Goal: Information Seeking & Learning: Compare options

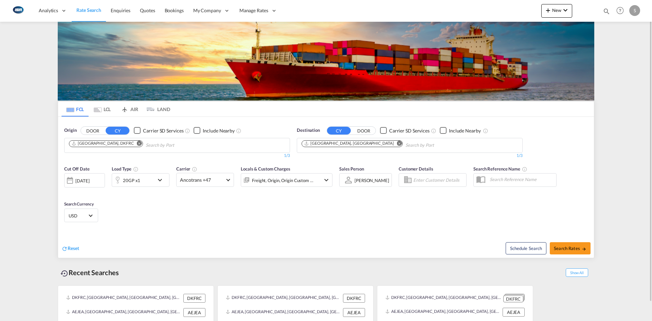
click at [137, 144] on md-icon "Remove" at bounding box center [139, 143] width 5 height 5
click at [119, 144] on input "Chips input." at bounding box center [101, 145] width 65 height 11
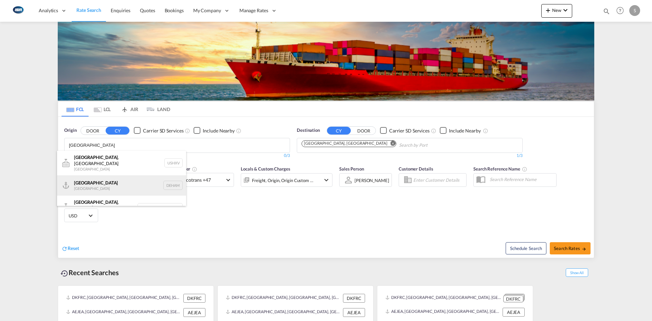
type input "[GEOGRAPHIC_DATA]"
click at [115, 179] on div "[GEOGRAPHIC_DATA] [GEOGRAPHIC_DATA] DEHAM" at bounding box center [121, 185] width 129 height 20
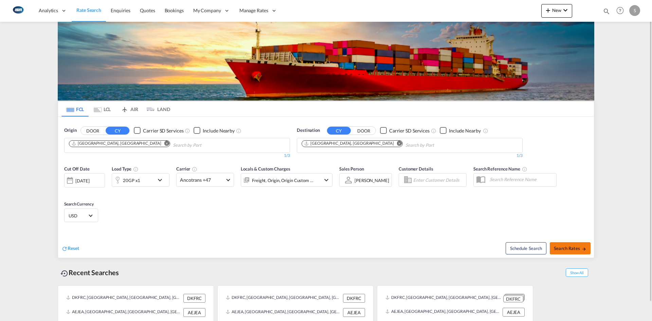
click at [575, 247] on span "Search Rates" at bounding box center [570, 248] width 33 height 5
type input "DEHAM to AEJEA / [DATE]"
